Goal: Information Seeking & Learning: Learn about a topic

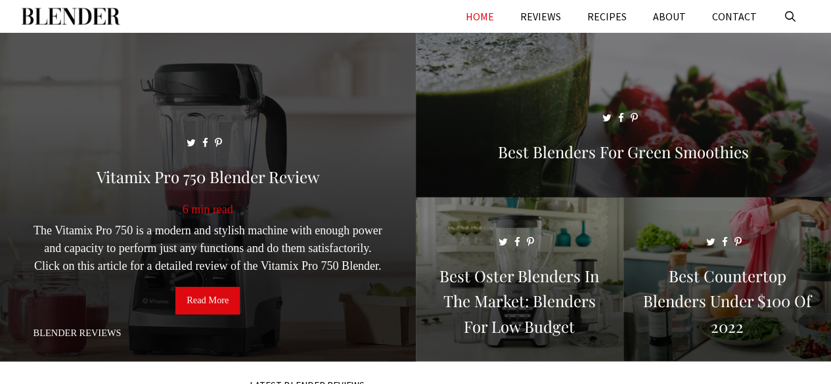
click at [66, 279] on span at bounding box center [208, 203] width 416 height 340
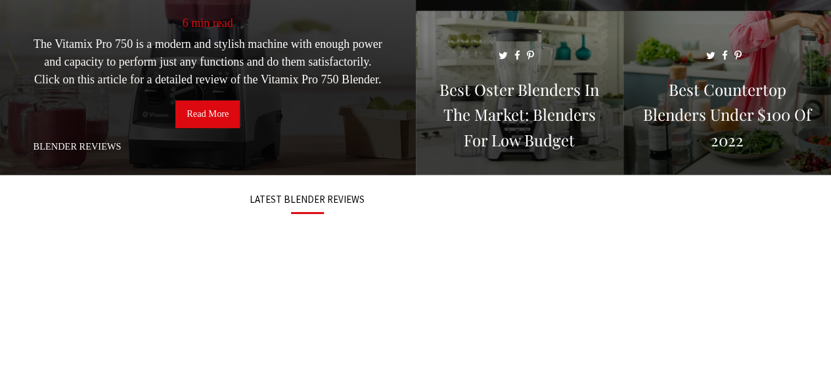
scroll to position [187, 0]
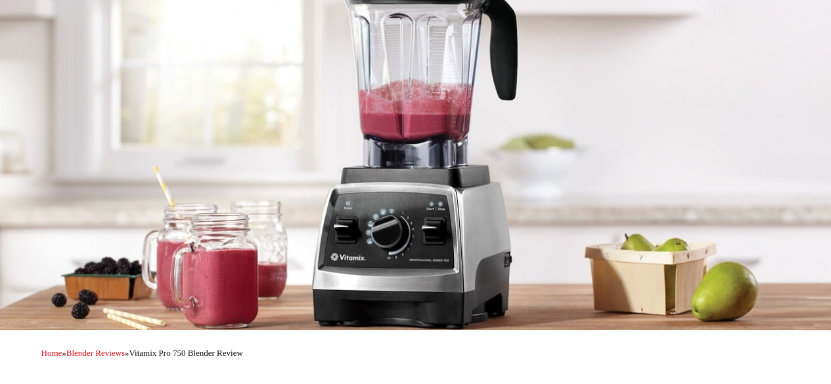
scroll to position [318, 0]
